Goal: Navigation & Orientation: Find specific page/section

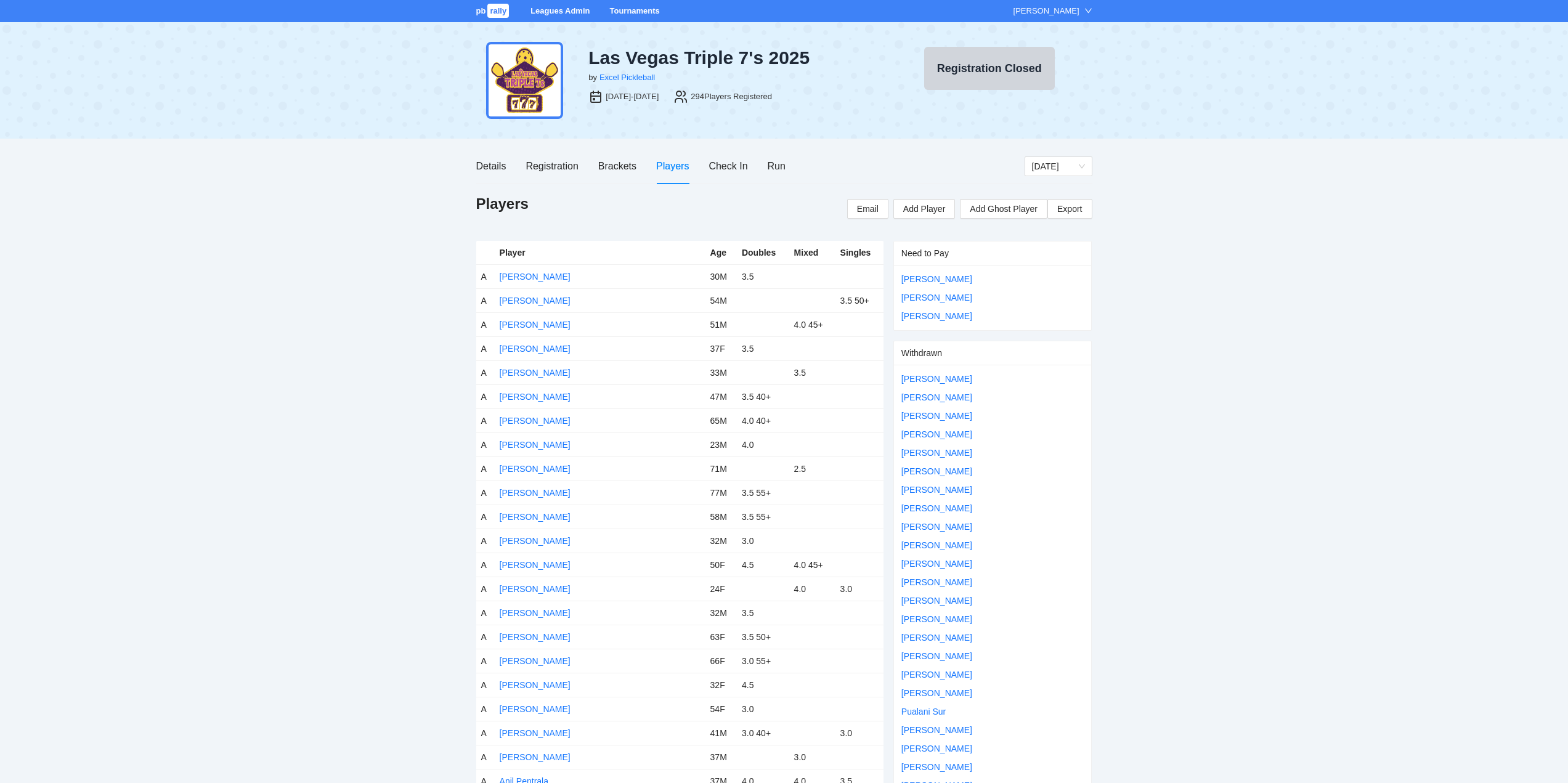
click at [627, 8] on link "Tournaments" at bounding box center [634, 11] width 50 height 9
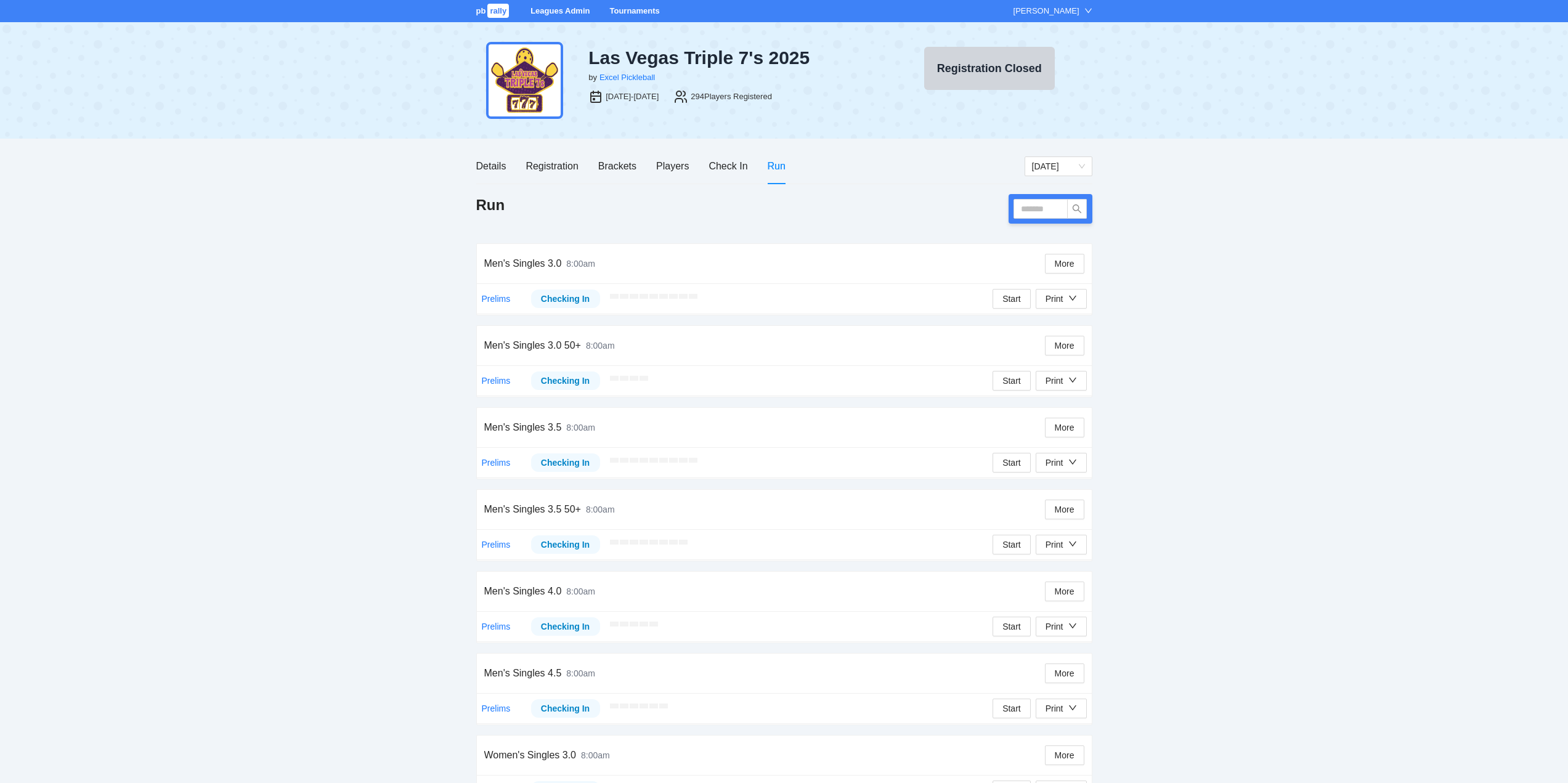
click at [629, 9] on link "Tournaments" at bounding box center [634, 11] width 50 height 9
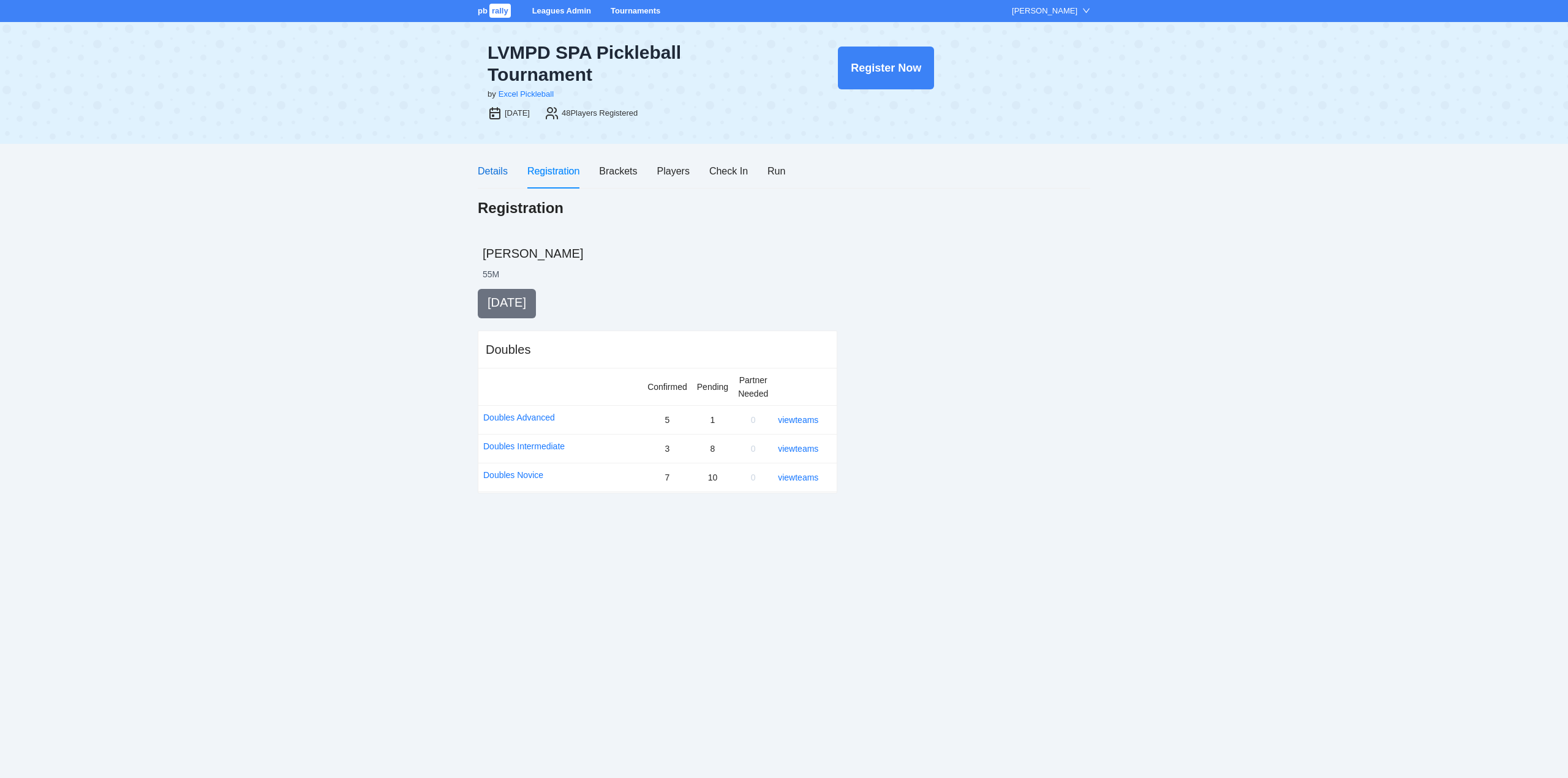
click at [490, 171] on div "Details" at bounding box center [493, 171] width 30 height 15
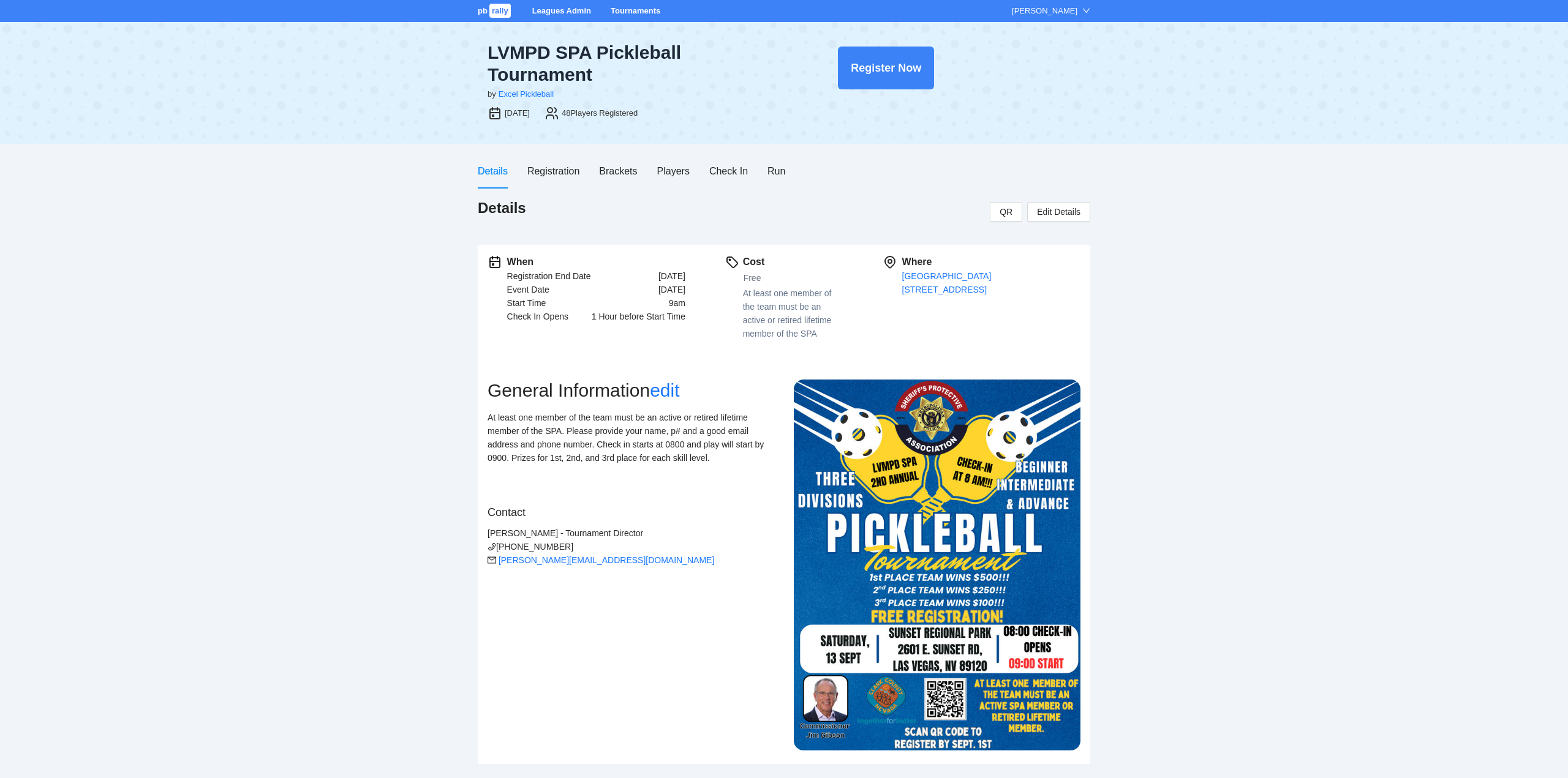
drag, startPoint x: 630, startPoint y: 10, endPoint x: 642, endPoint y: 15, distance: 13.0
click at [630, 10] on link "Tournaments" at bounding box center [635, 11] width 50 height 9
